Goal: Task Accomplishment & Management: Use online tool/utility

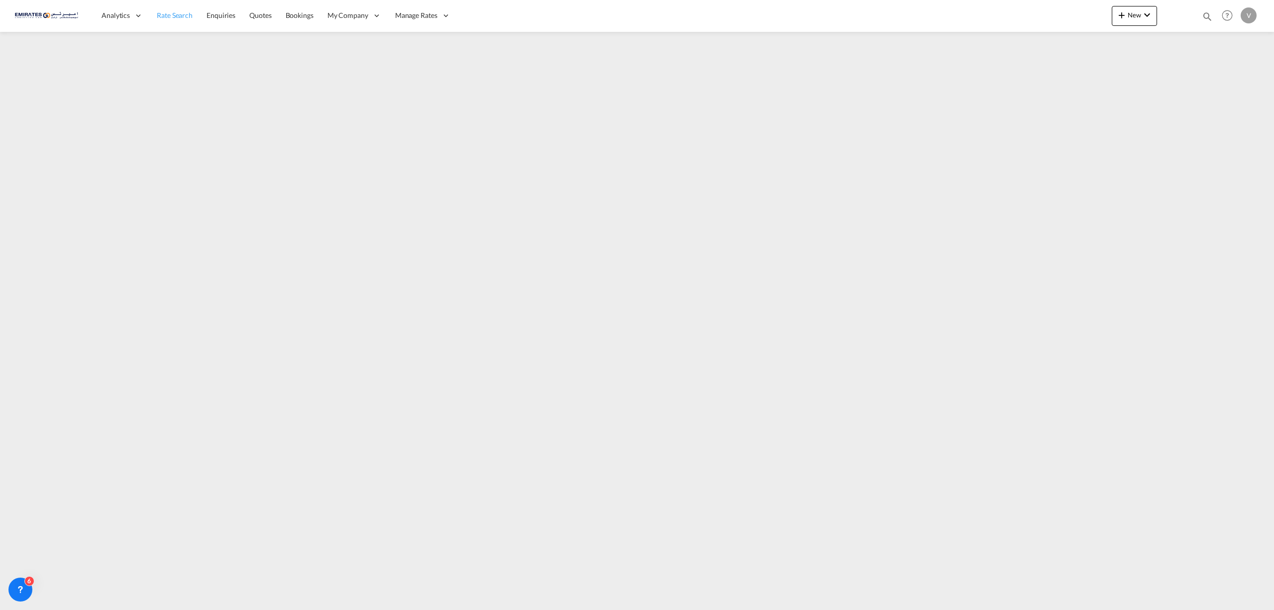
click at [181, 15] on span "Rate Search" at bounding box center [175, 15] width 36 height 8
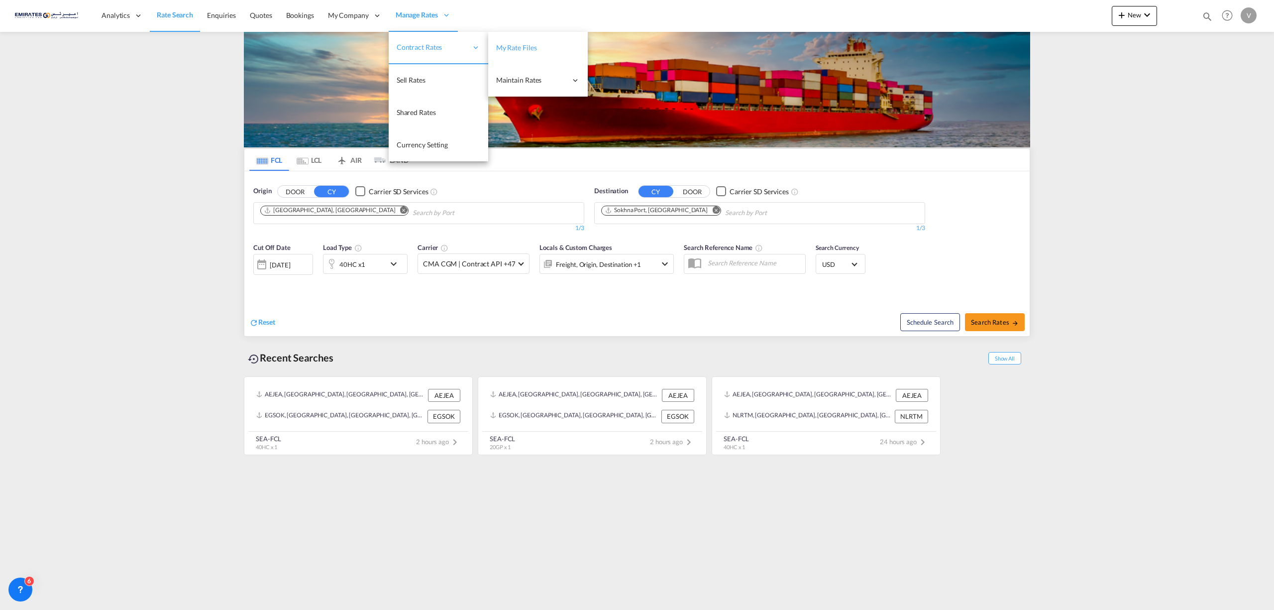
click at [512, 44] on span "My Rate Files" at bounding box center [516, 47] width 41 height 8
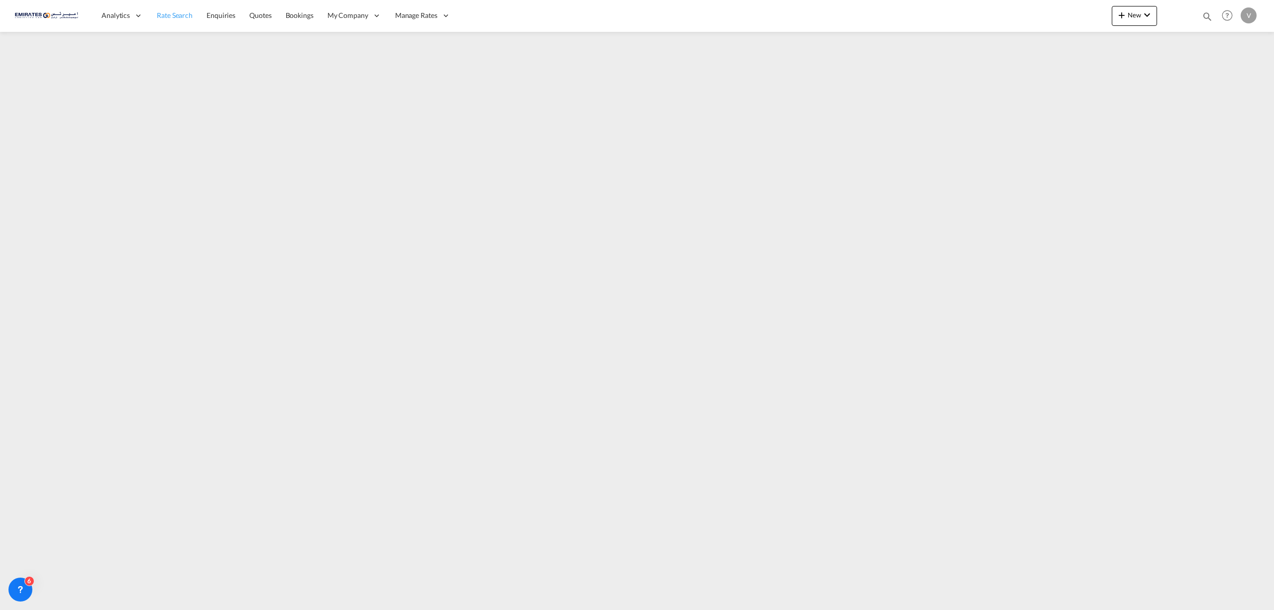
click at [171, 18] on span "Rate Search" at bounding box center [175, 15] width 36 height 8
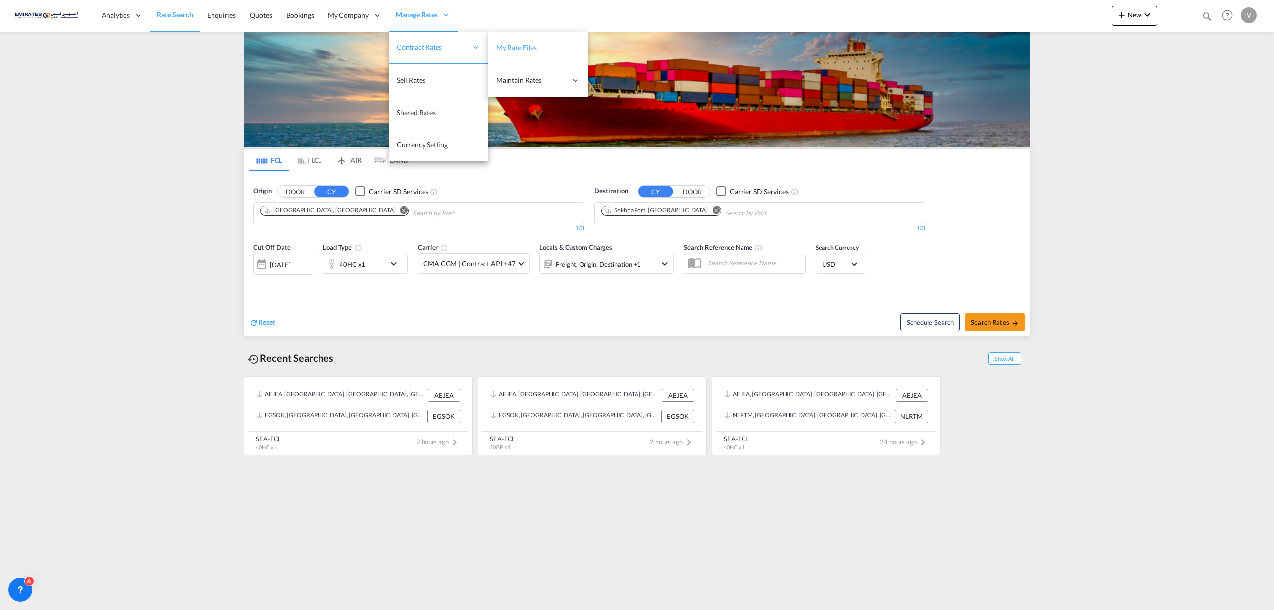
click at [519, 48] on span "My Rate Files" at bounding box center [516, 47] width 41 height 8
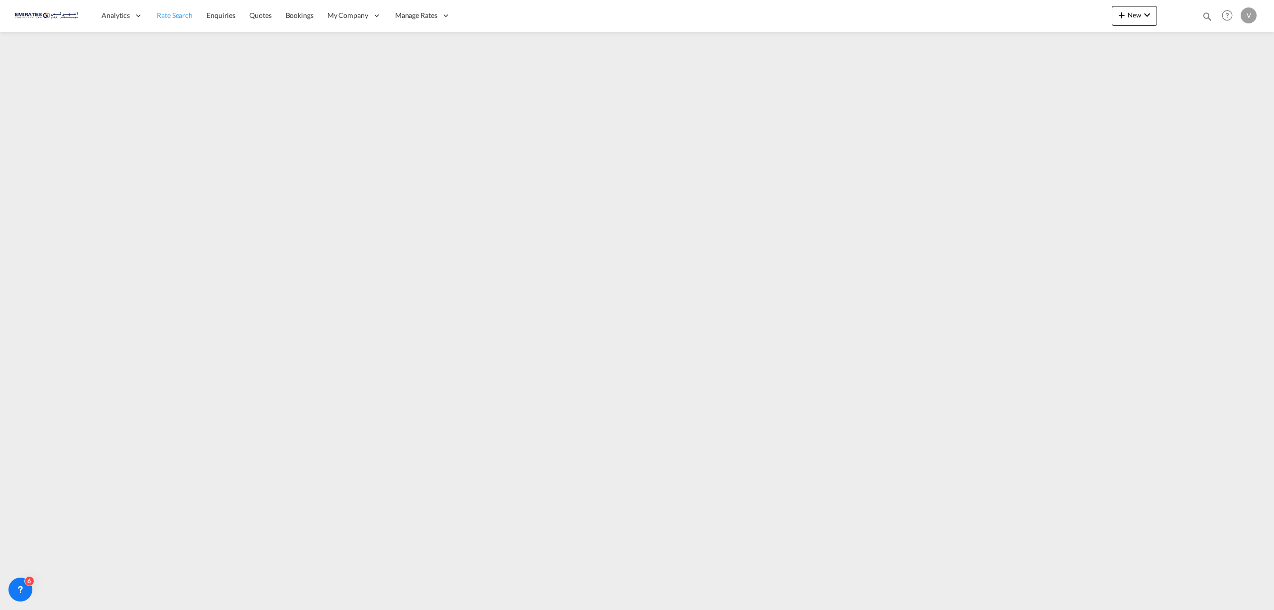
click at [169, 14] on span "Rate Search" at bounding box center [175, 15] width 36 height 8
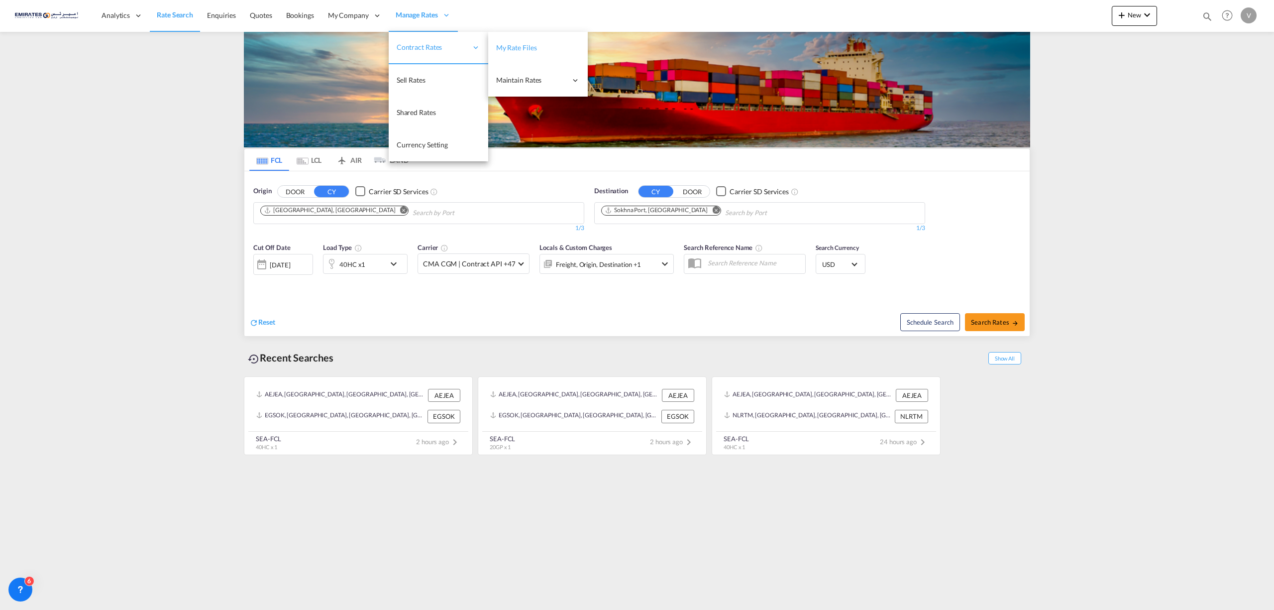
click at [520, 44] on span "My Rate Files" at bounding box center [516, 47] width 41 height 8
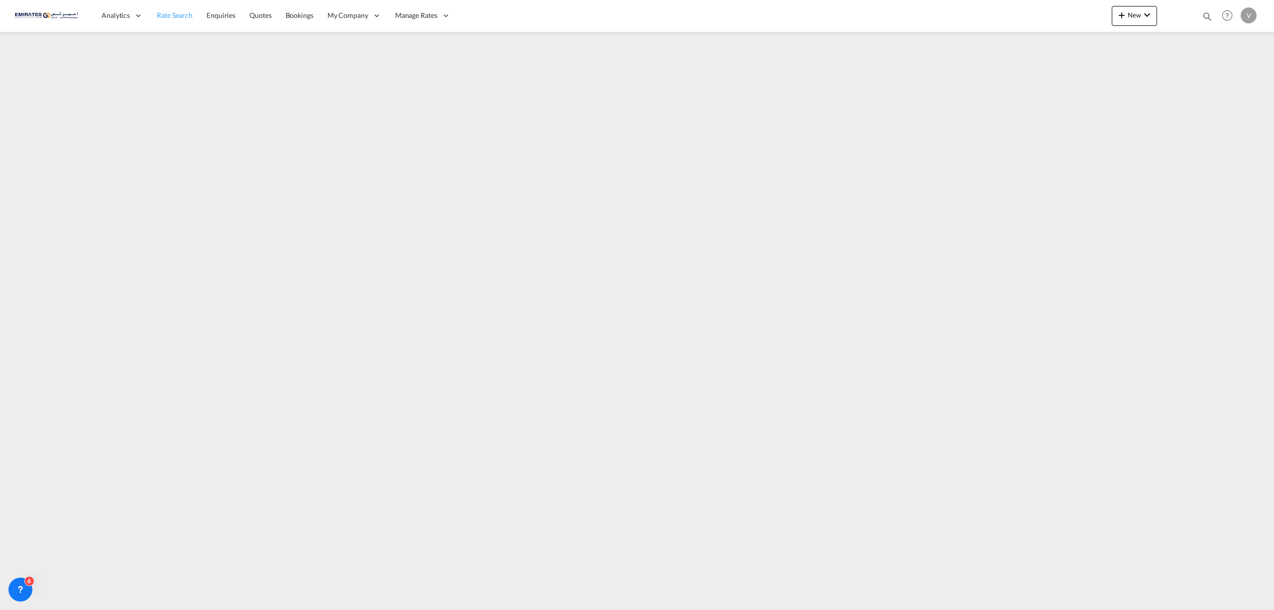
click at [162, 16] on span "Rate Search" at bounding box center [175, 15] width 36 height 8
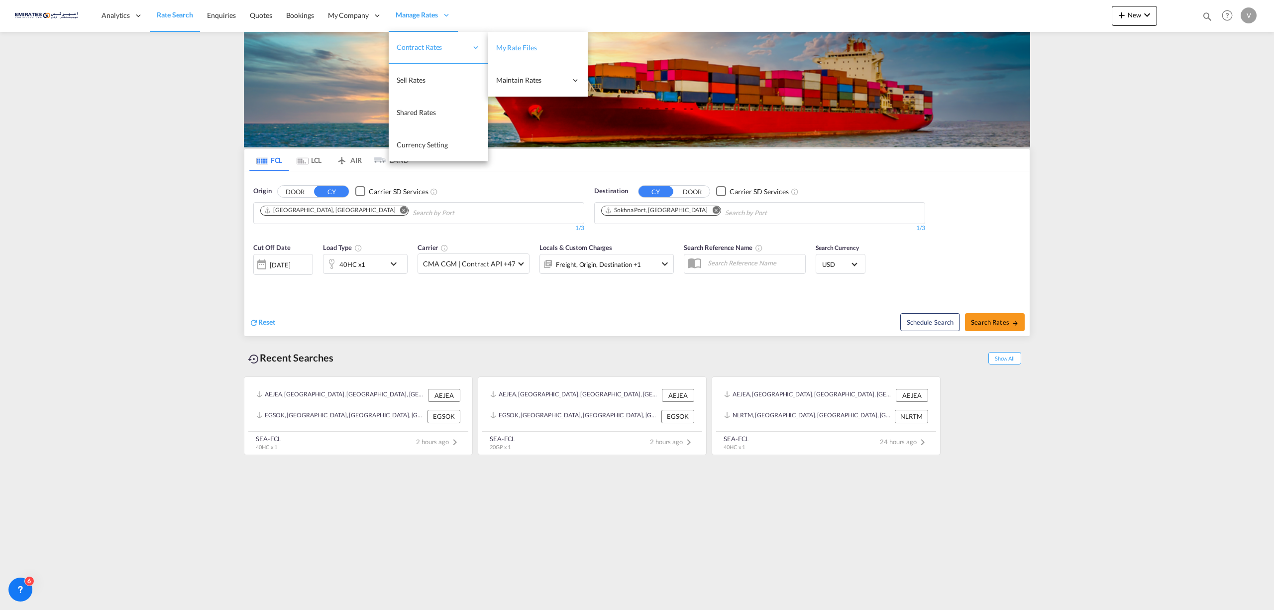
click at [496, 46] on span "My Rate Files" at bounding box center [516, 47] width 41 height 8
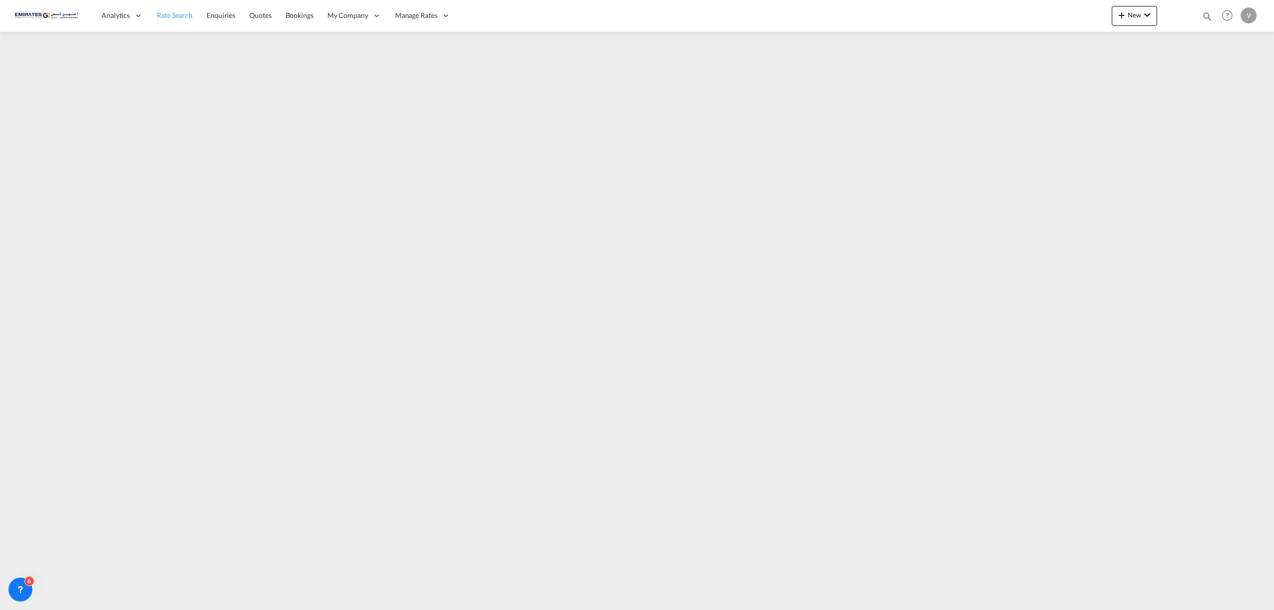
click at [177, 17] on span "Rate Search" at bounding box center [175, 15] width 36 height 8
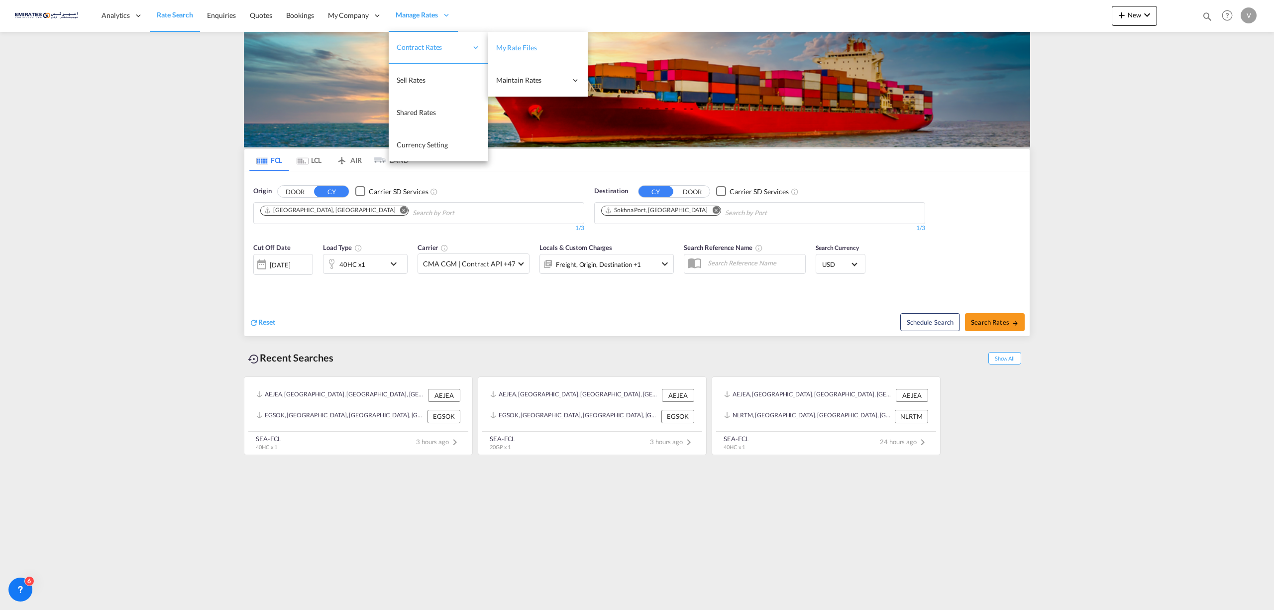
click at [508, 52] on span "My Rate Files" at bounding box center [516, 48] width 41 height 10
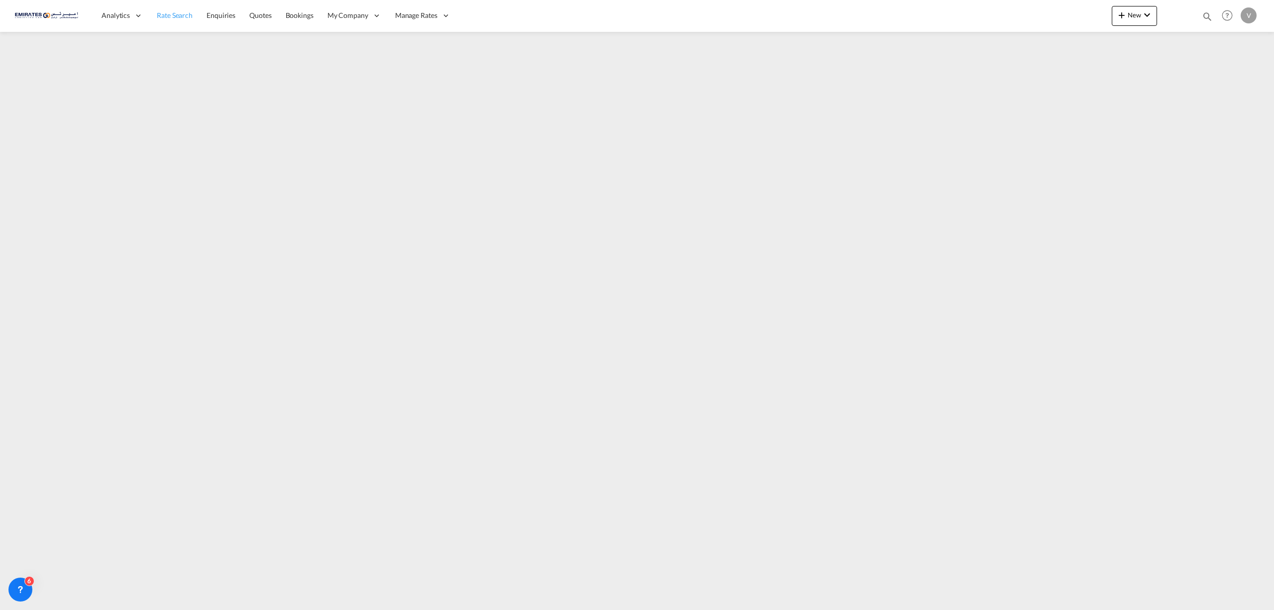
click at [173, 18] on span "Rate Search" at bounding box center [175, 15] width 36 height 8
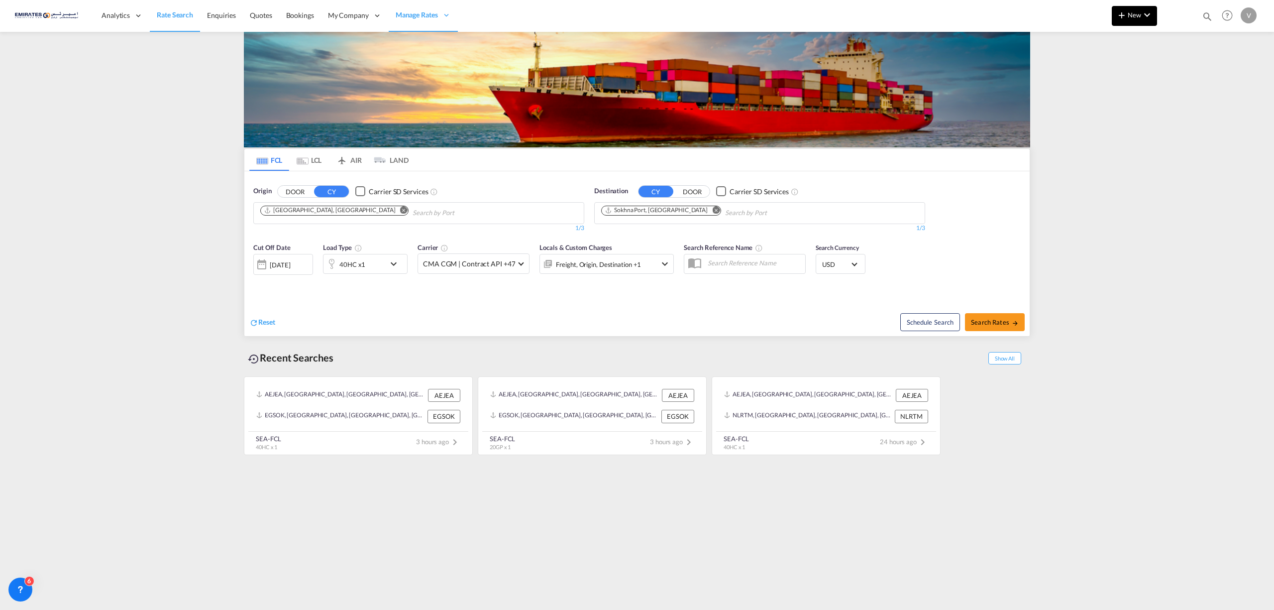
click at [1137, 14] on span "New" at bounding box center [1134, 15] width 37 height 8
click at [1181, 77] on span "Ratesheet" at bounding box center [1175, 75] width 11 height 20
